Goal: Check status: Check status

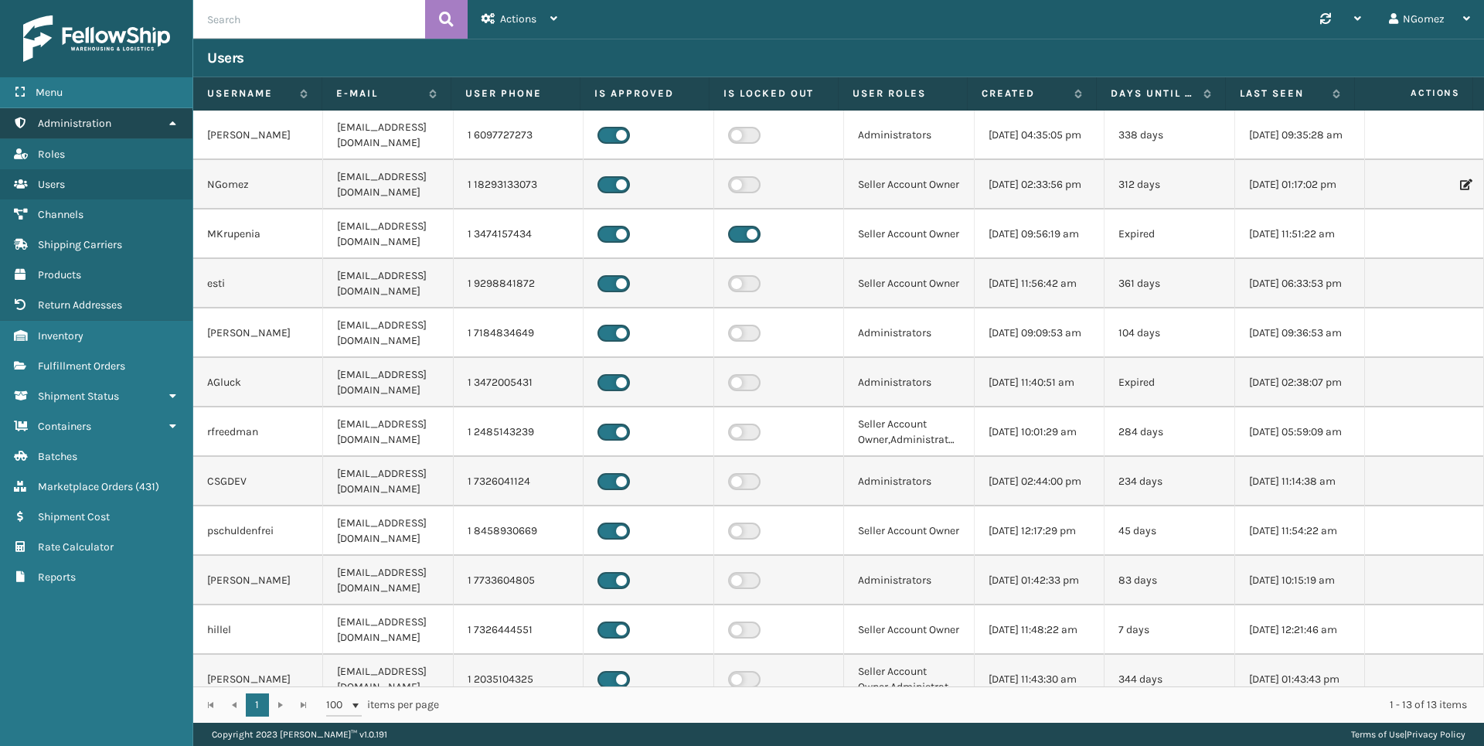
click at [131, 122] on link "Administration Administration" at bounding box center [96, 123] width 192 height 30
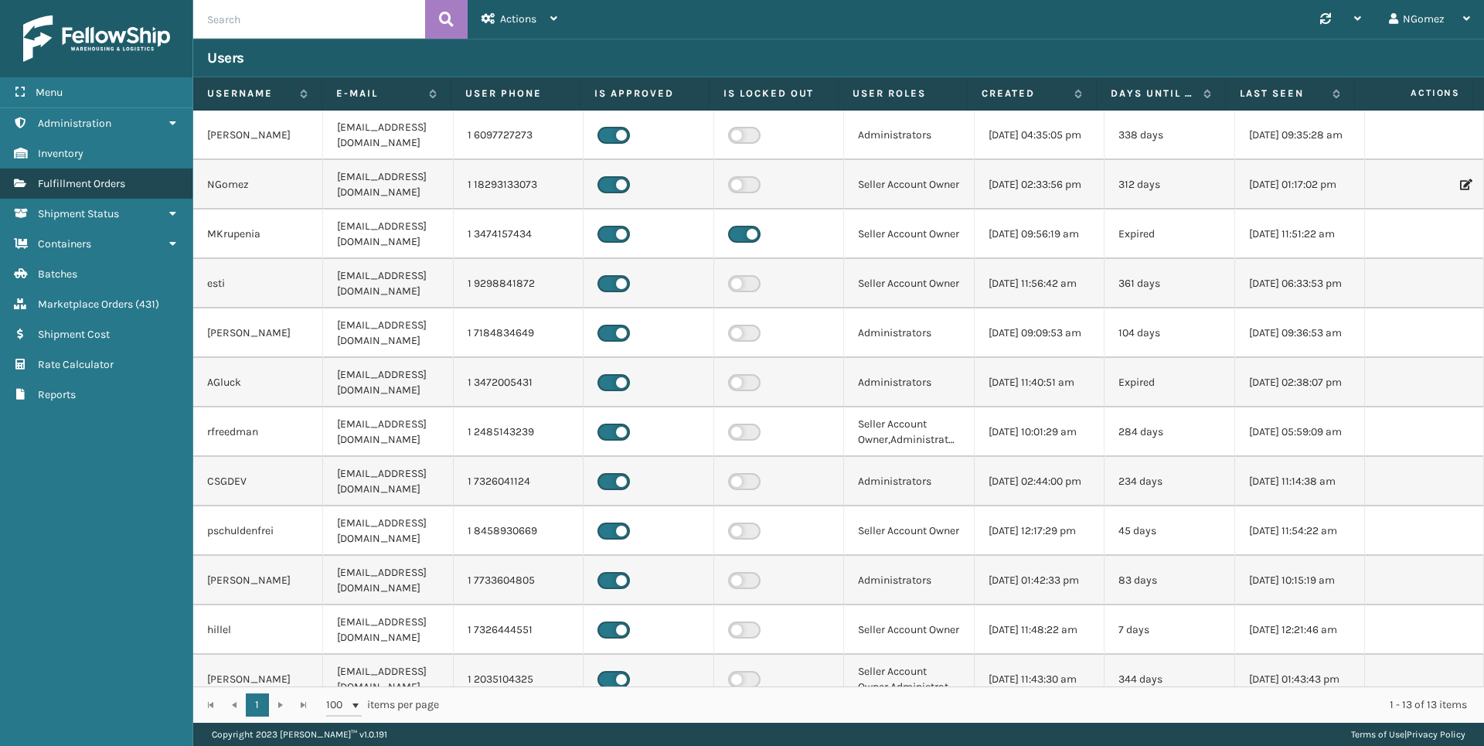
click at [105, 177] on span "Fulfillment Orders" at bounding box center [81, 183] width 87 height 13
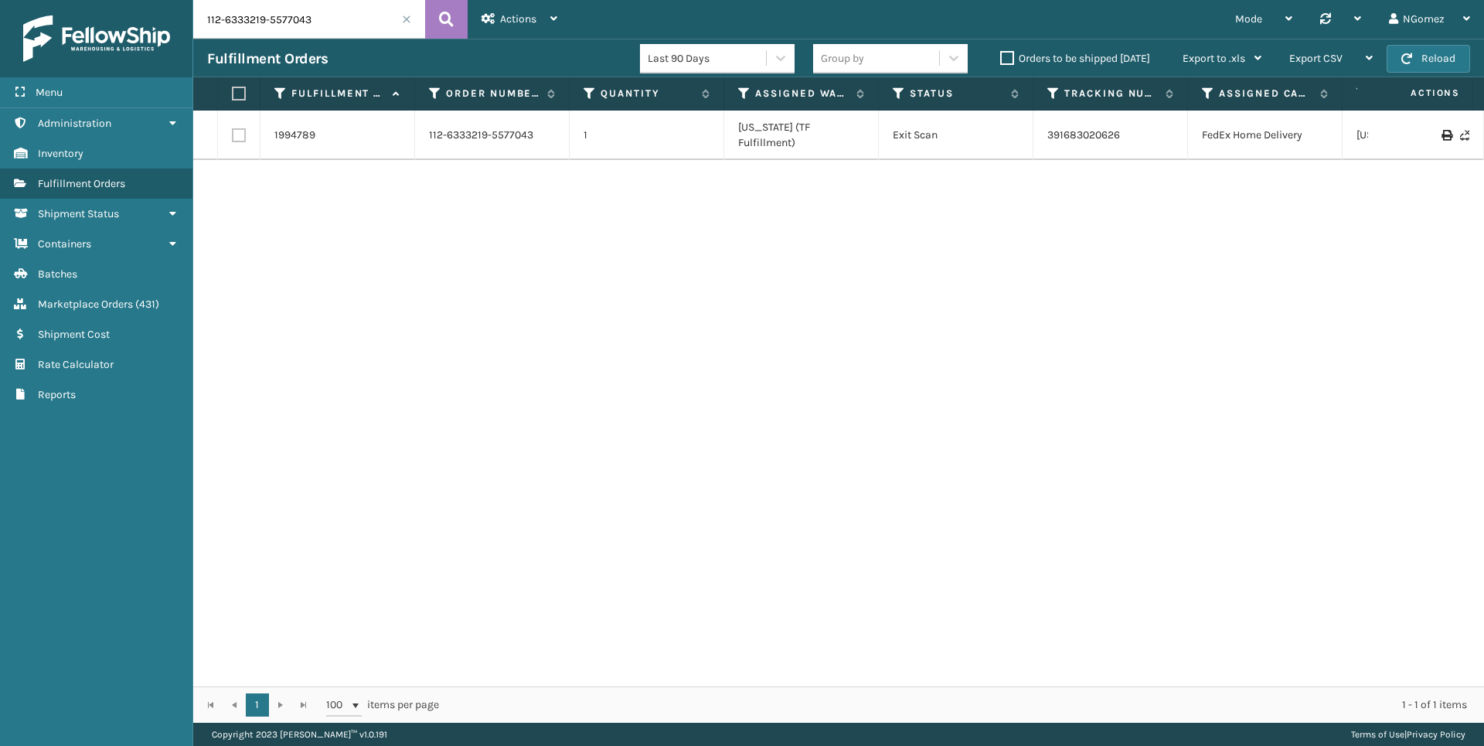
click at [259, 24] on input "112-6333219-5577043" at bounding box center [309, 19] width 232 height 39
paste input "3864"
type input "3864"
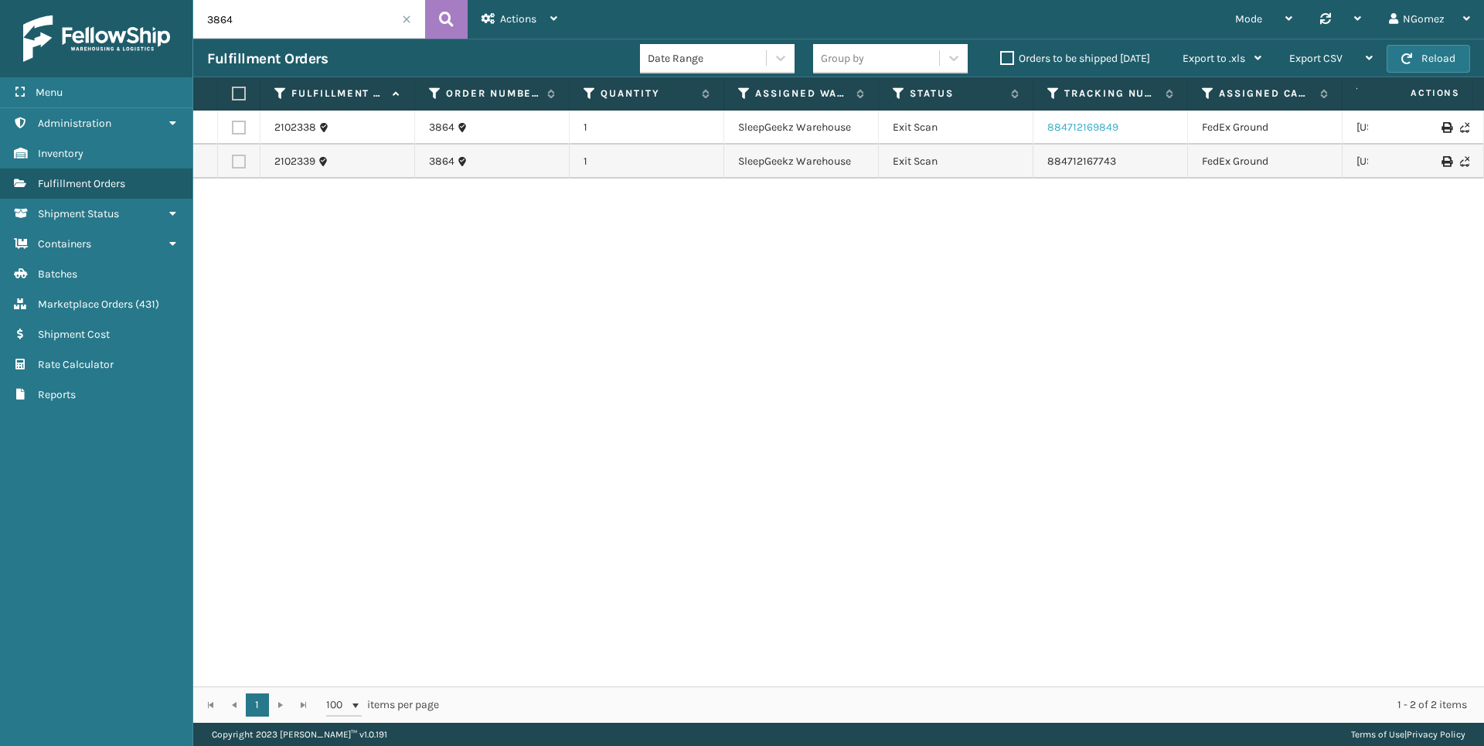
click at [1099, 124] on link "884712169849" at bounding box center [1082, 127] width 71 height 13
click at [1064, 155] on link "884712167743" at bounding box center [1081, 161] width 69 height 13
